Goal: Register for event/course

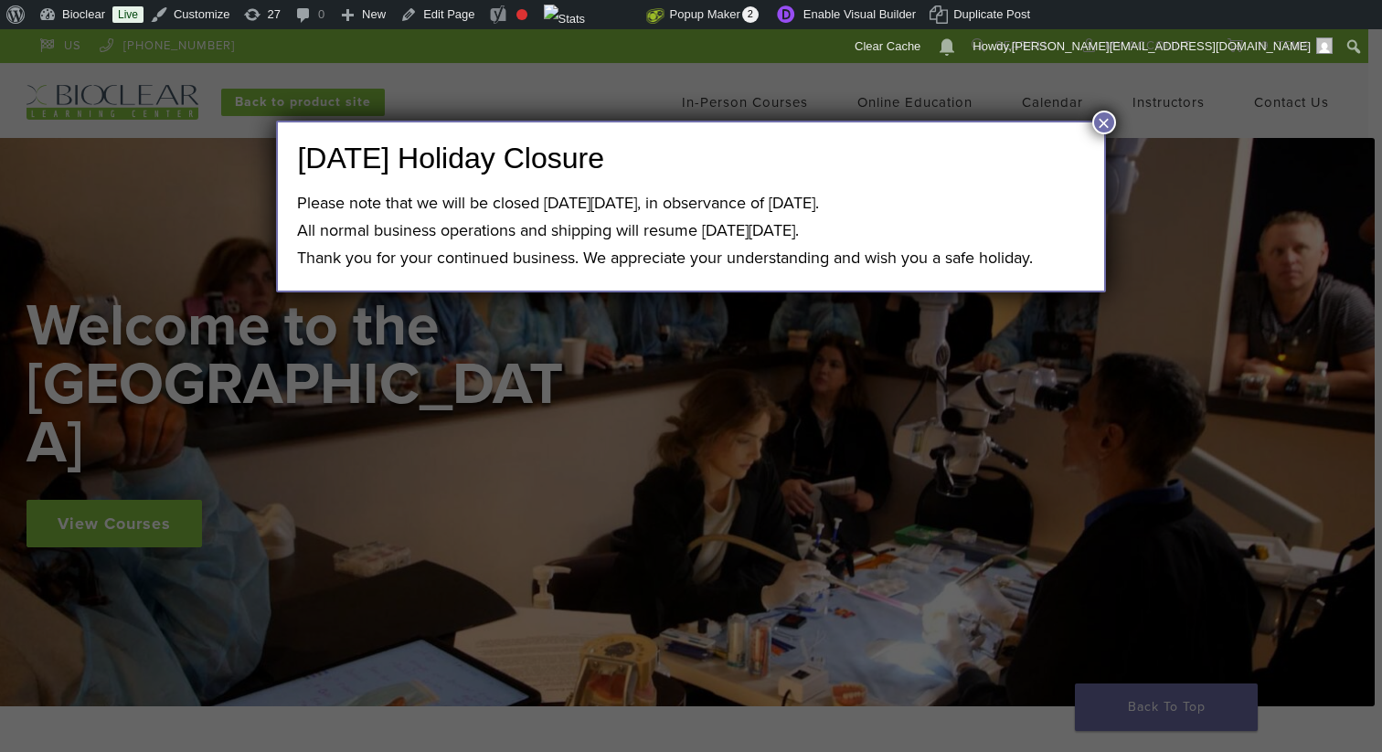
click at [1108, 119] on button "×" at bounding box center [1105, 123] width 24 height 24
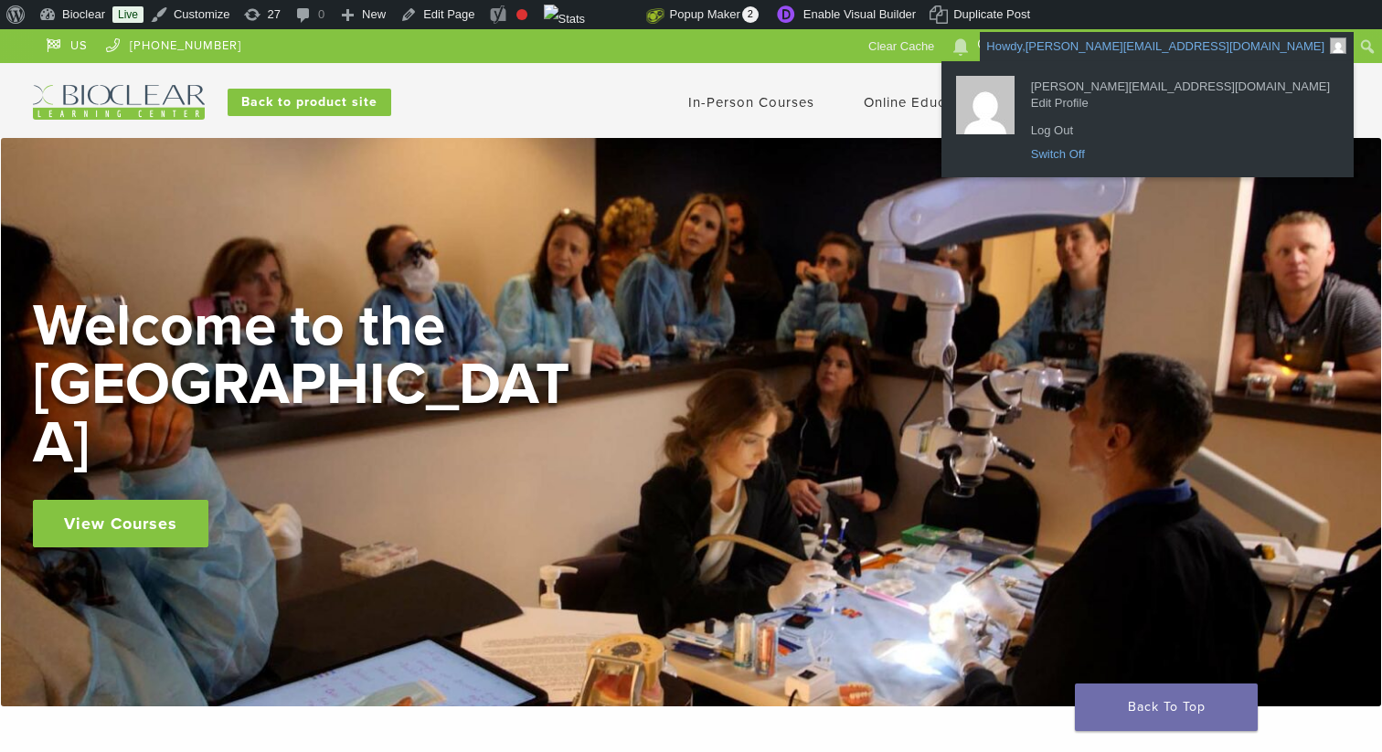
click at [1189, 150] on link "Switch Off" at bounding box center [1180, 155] width 317 height 24
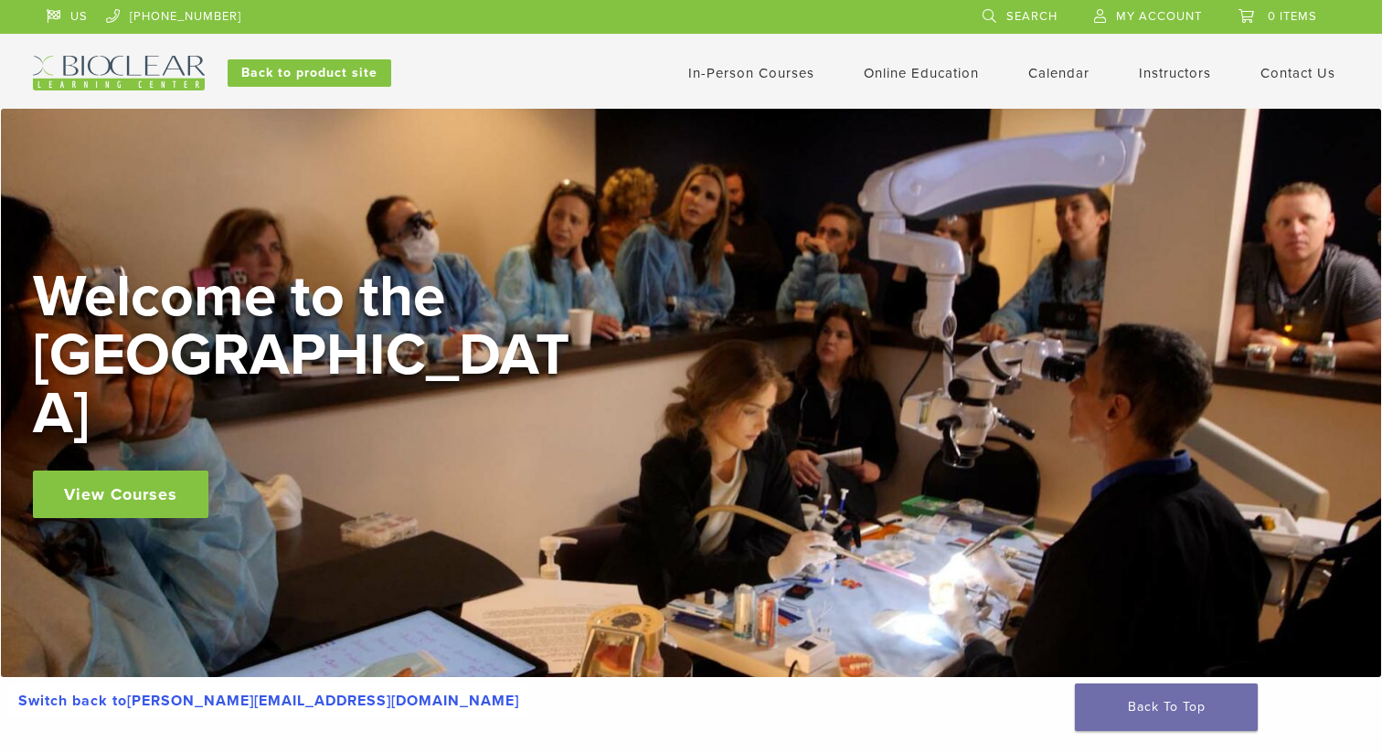
click at [767, 75] on link "In-Person Courses" at bounding box center [751, 73] width 126 height 16
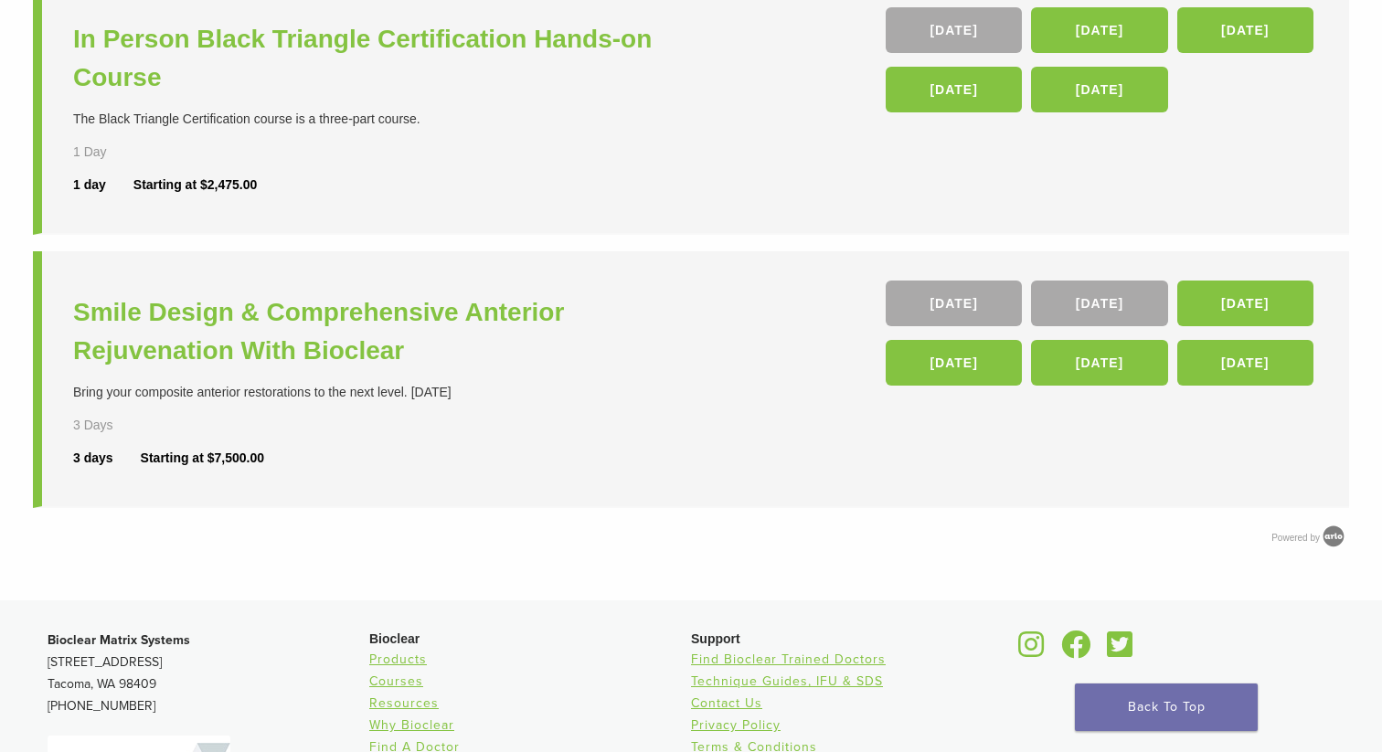
scroll to position [738, 0]
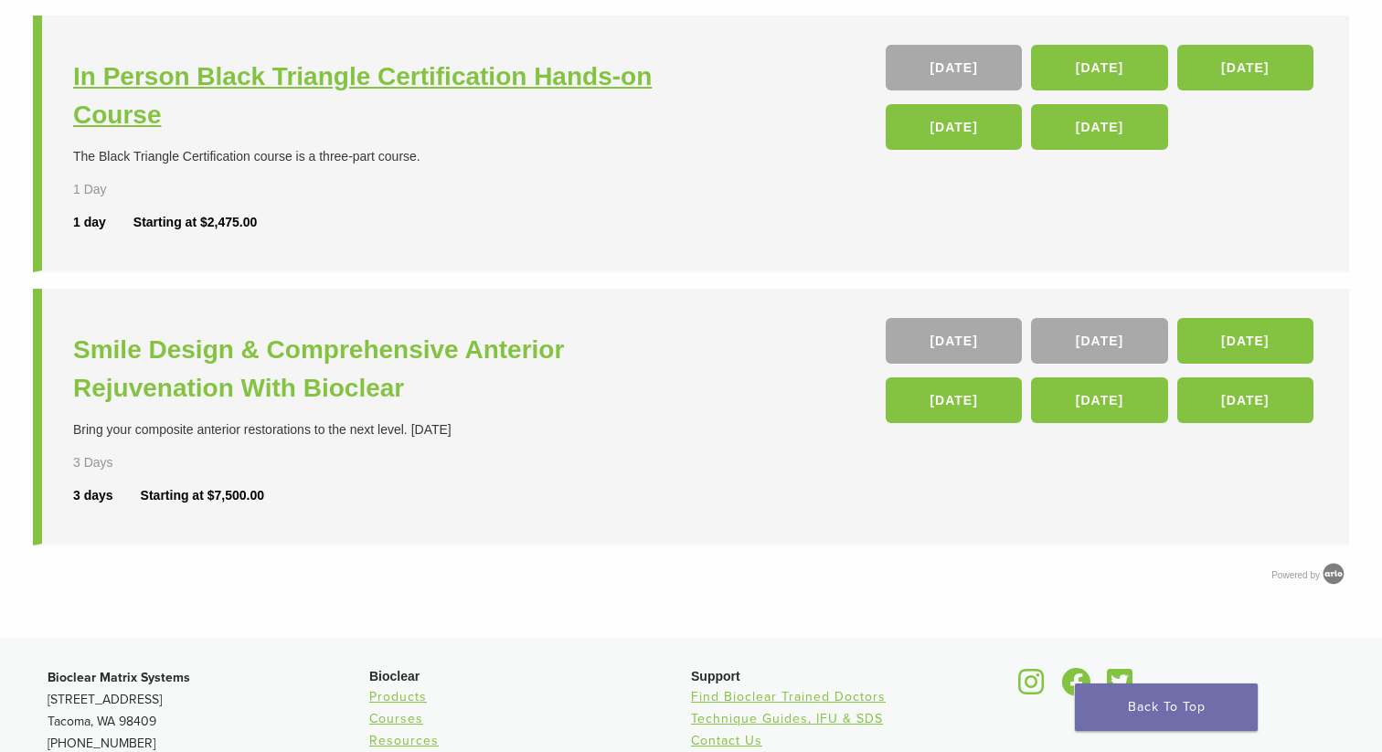
click at [553, 89] on h3 "In Person Black Triangle Certification Hands-on Course" at bounding box center [384, 96] width 623 height 77
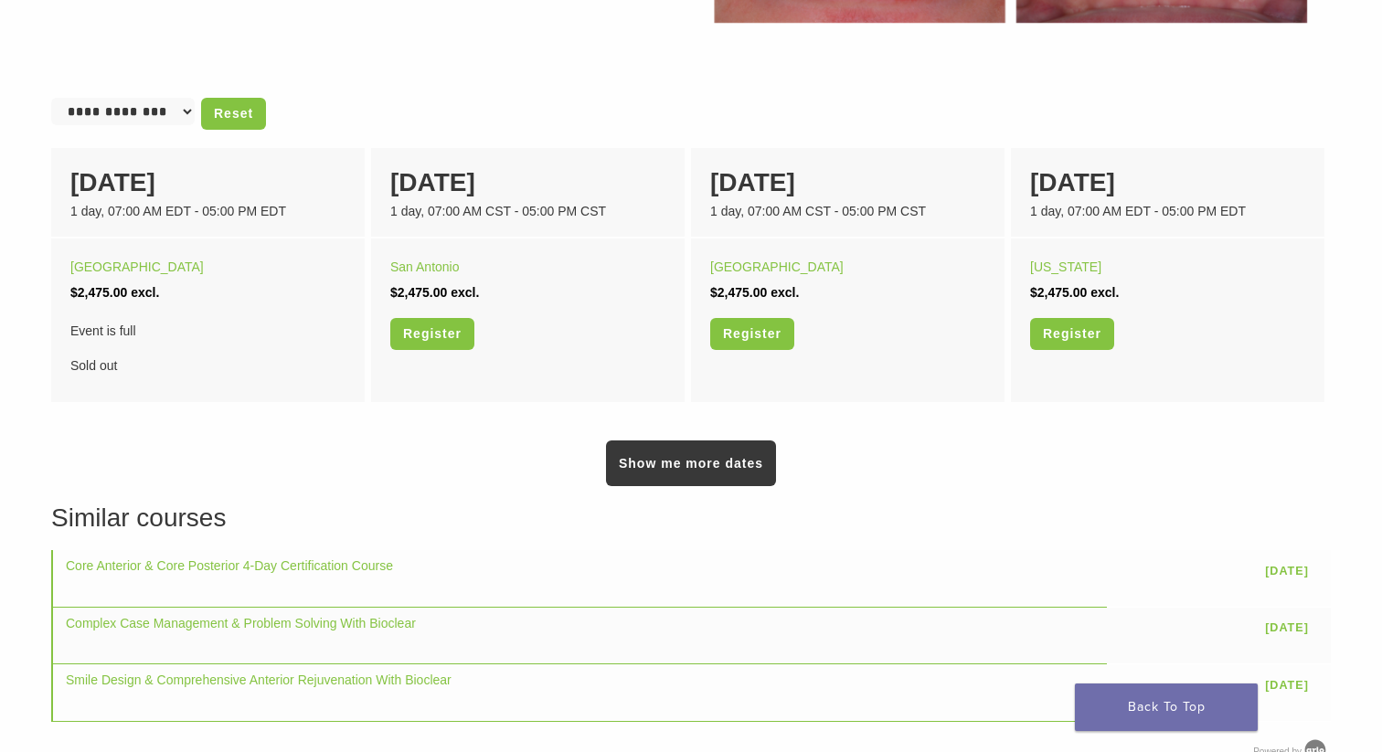
scroll to position [1163, 0]
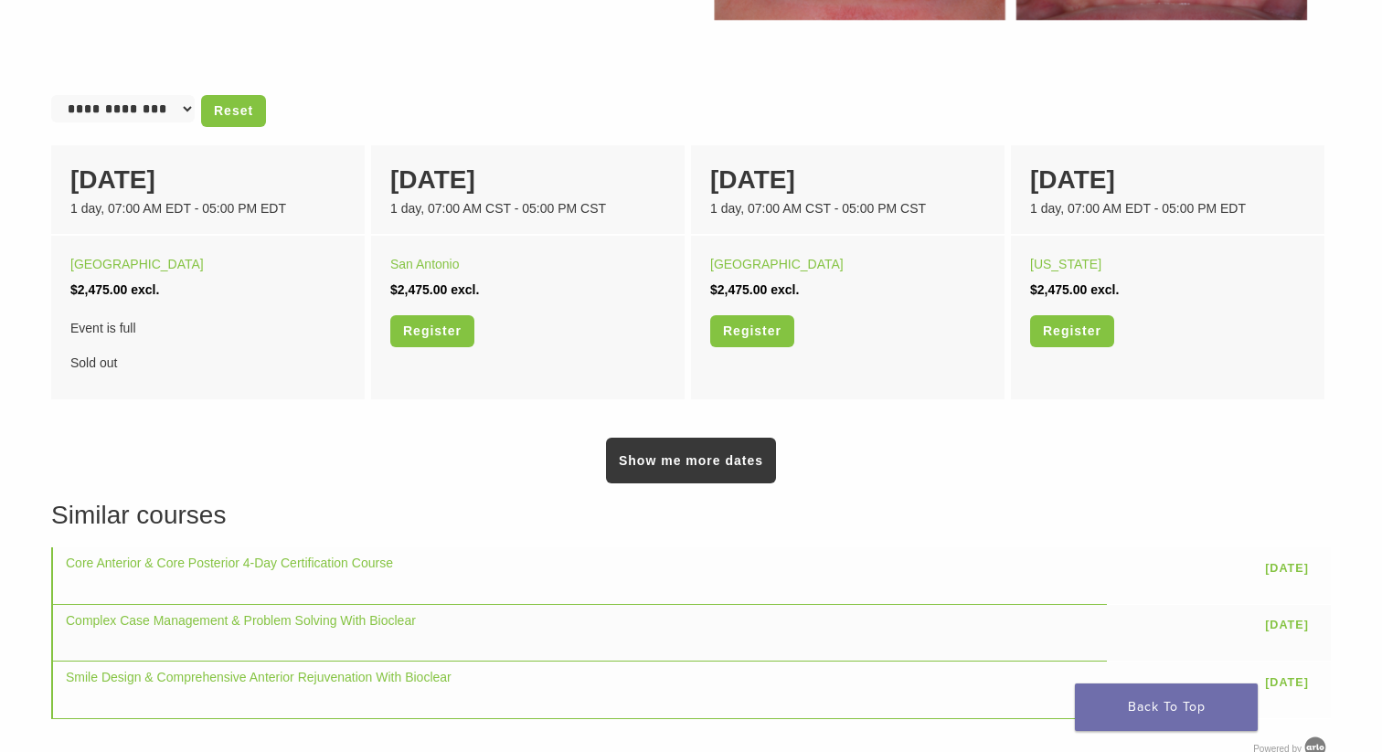
click at [776, 458] on div "Show me more dates" at bounding box center [691, 445] width 1280 height 78
click at [751, 458] on link "Show me more dates" at bounding box center [691, 461] width 170 height 46
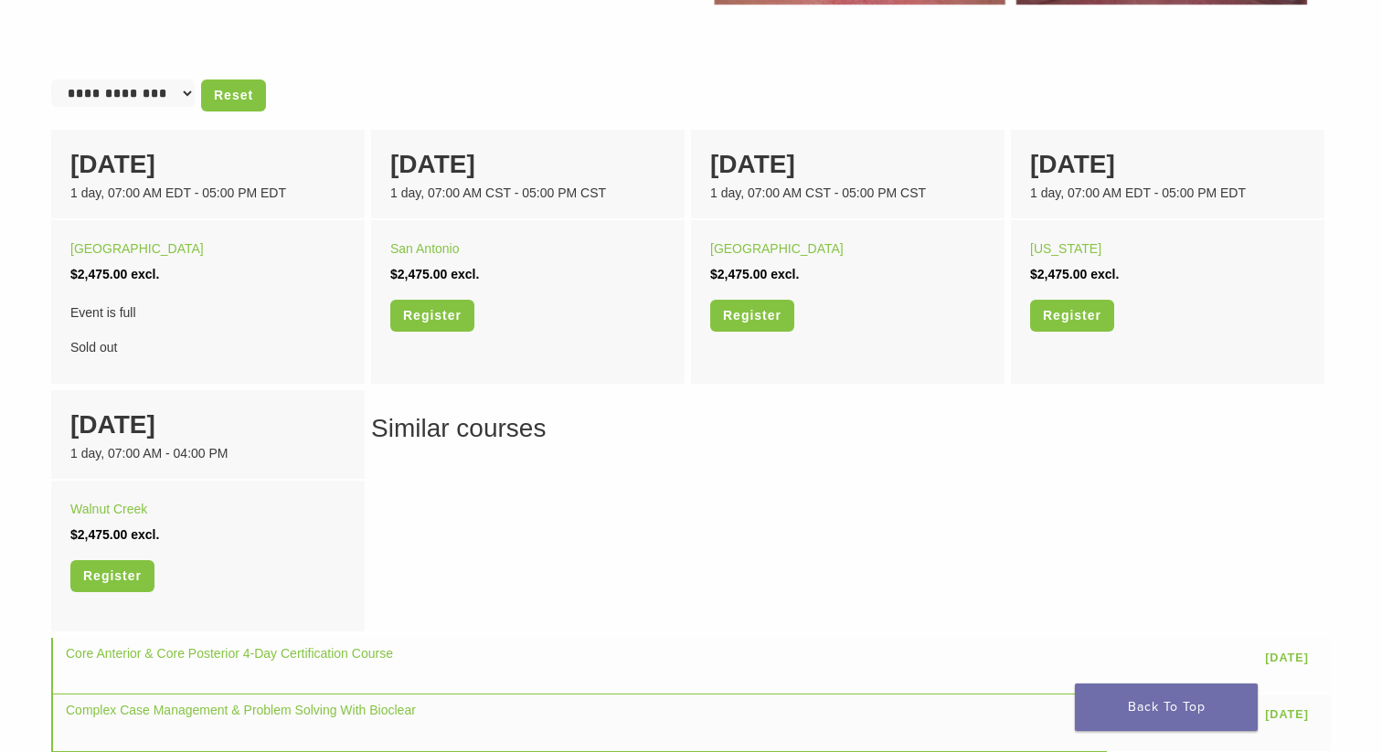
scroll to position [1179, 0]
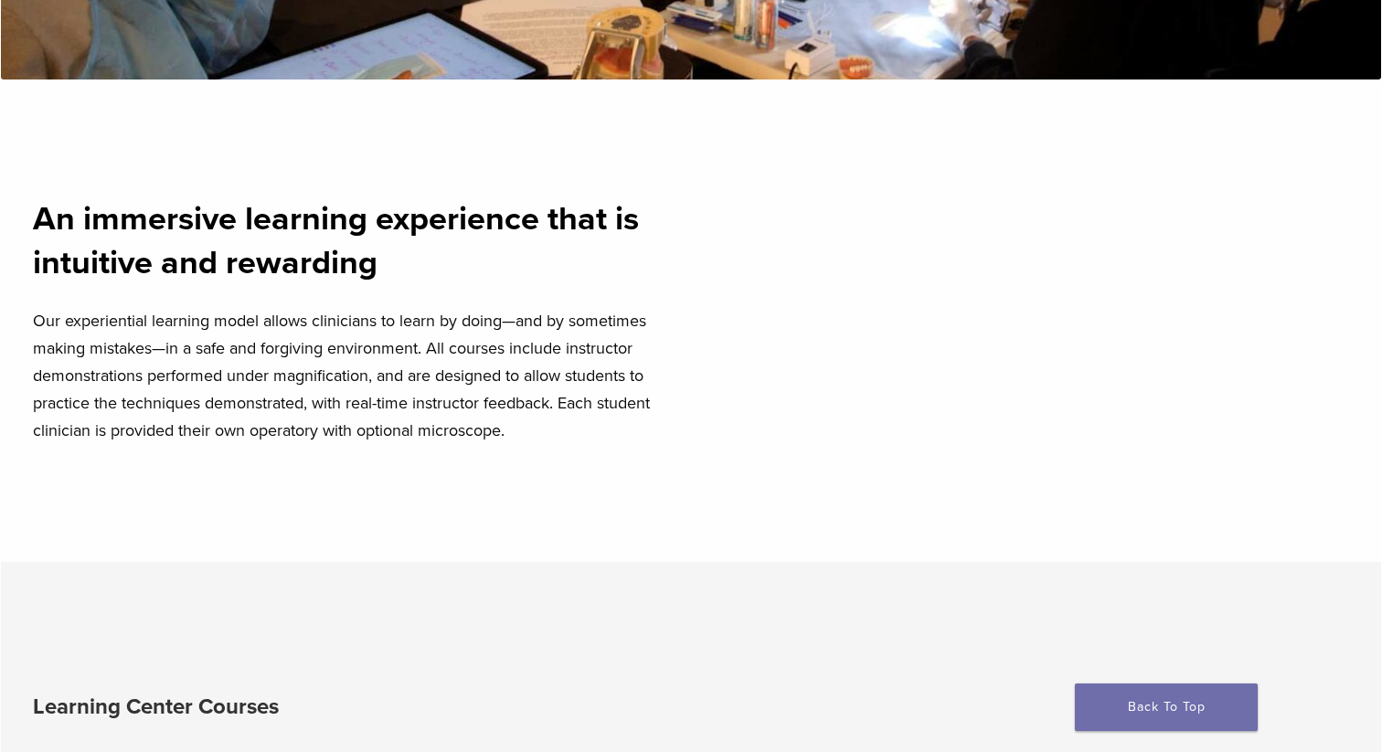
scroll to position [271, 0]
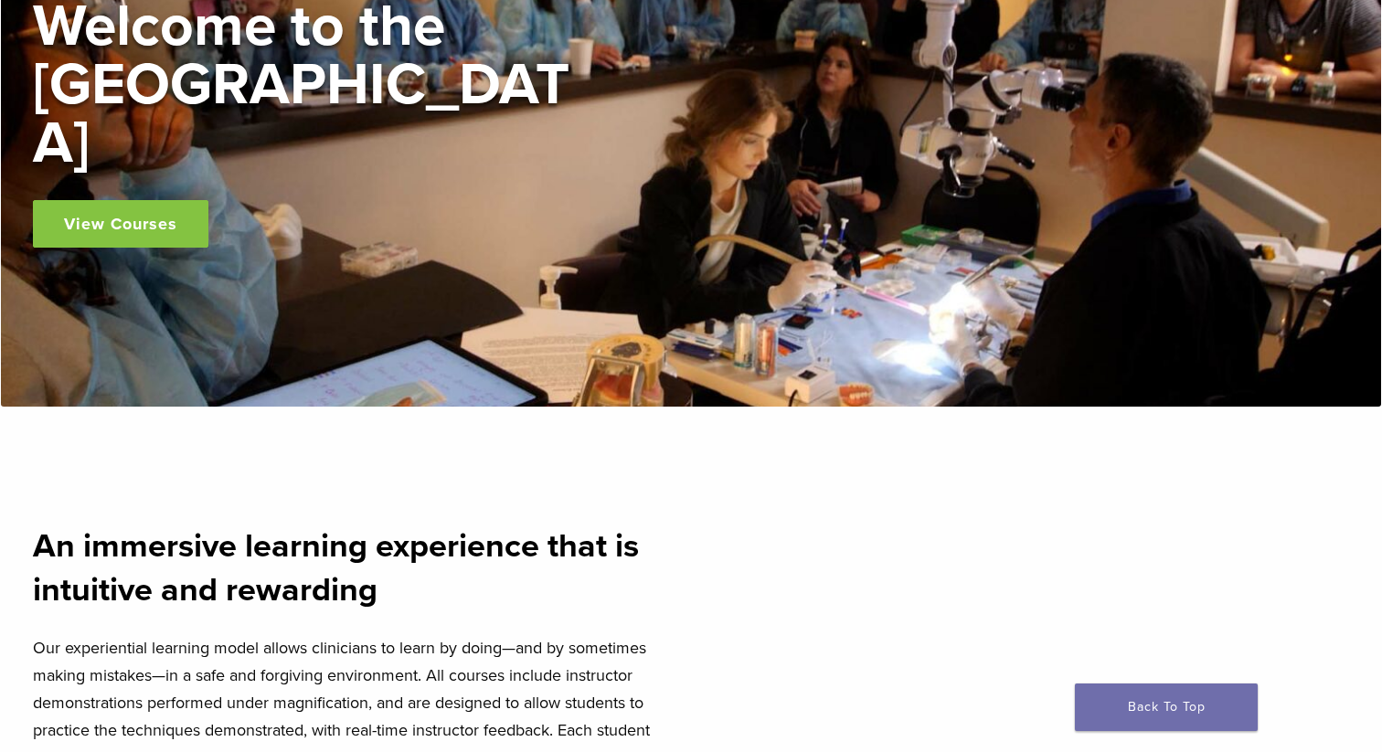
click at [139, 204] on link "View Courses" at bounding box center [121, 224] width 176 height 48
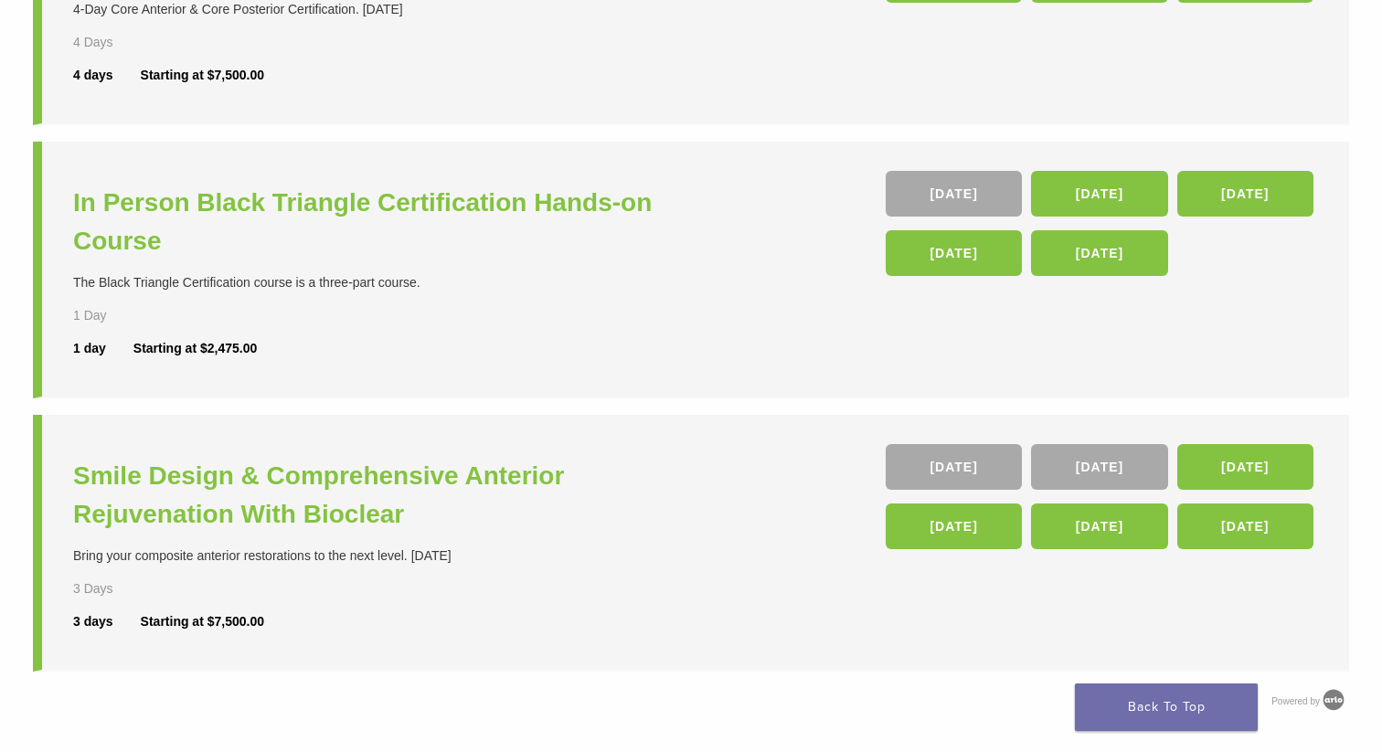
scroll to position [615, 0]
